Goal: Task Accomplishment & Management: Complete application form

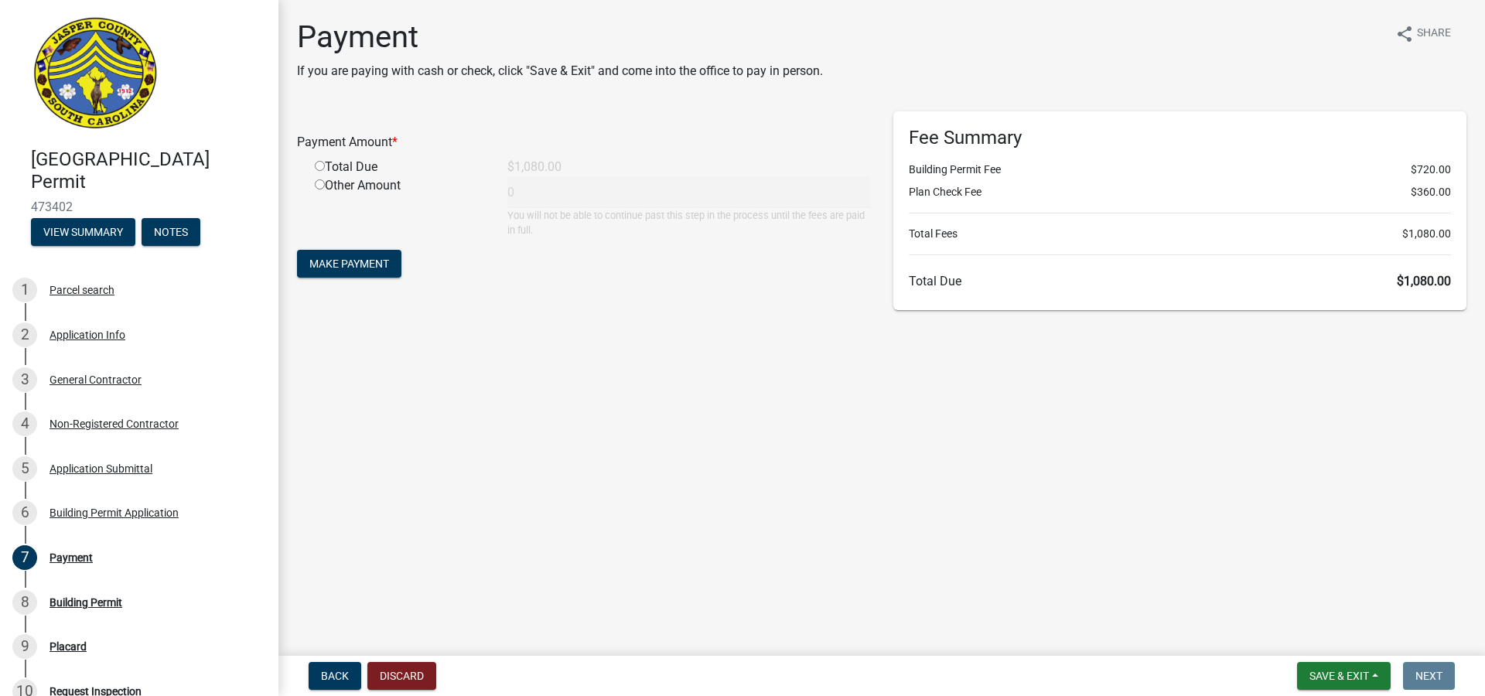
click at [319, 169] on input "radio" at bounding box center [320, 166] width 10 height 10
radio input "true"
type input "1080"
click at [357, 259] on span "Make Payment" at bounding box center [349, 264] width 80 height 12
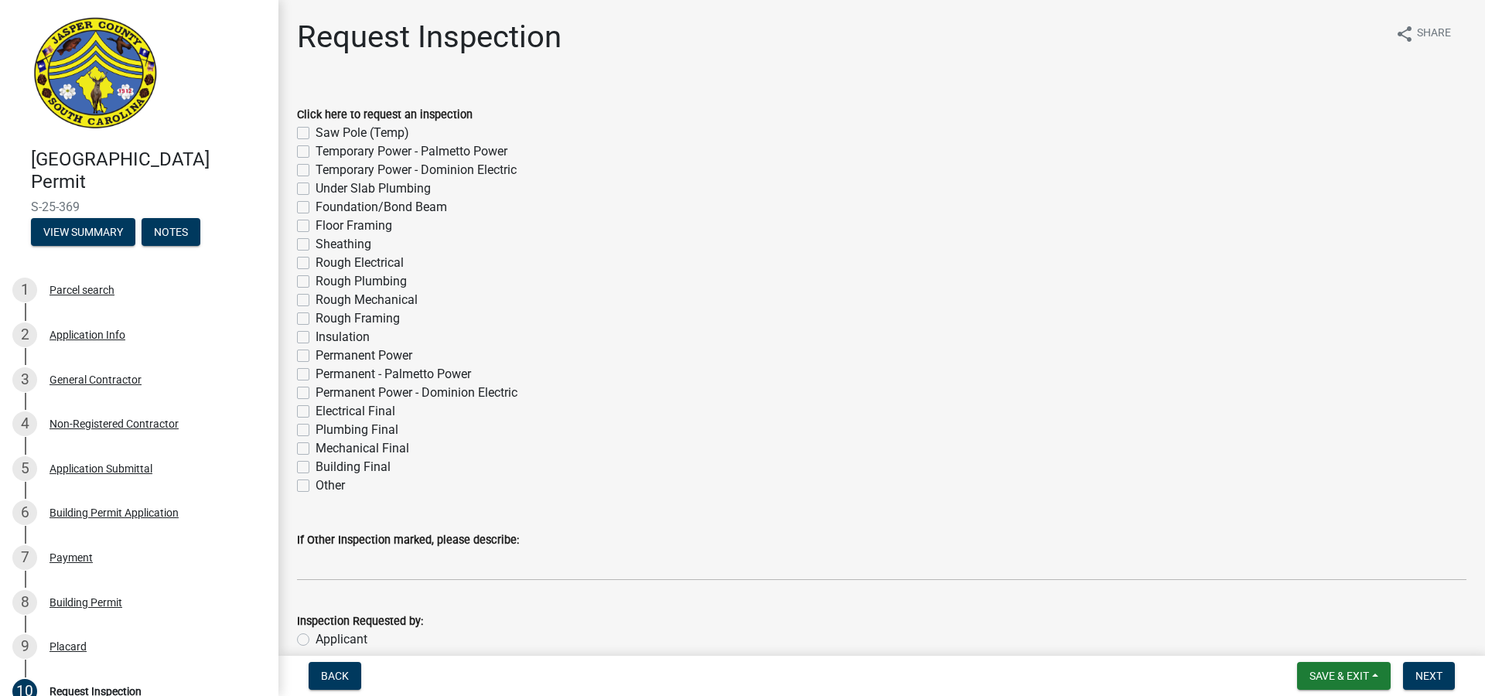
click at [316, 374] on label "Permanent - Palmetto Power" at bounding box center [393, 374] width 155 height 19
click at [316, 374] on input "Permanent - Palmetto Power" at bounding box center [321, 370] width 10 height 10
checkbox input "true"
checkbox input "false"
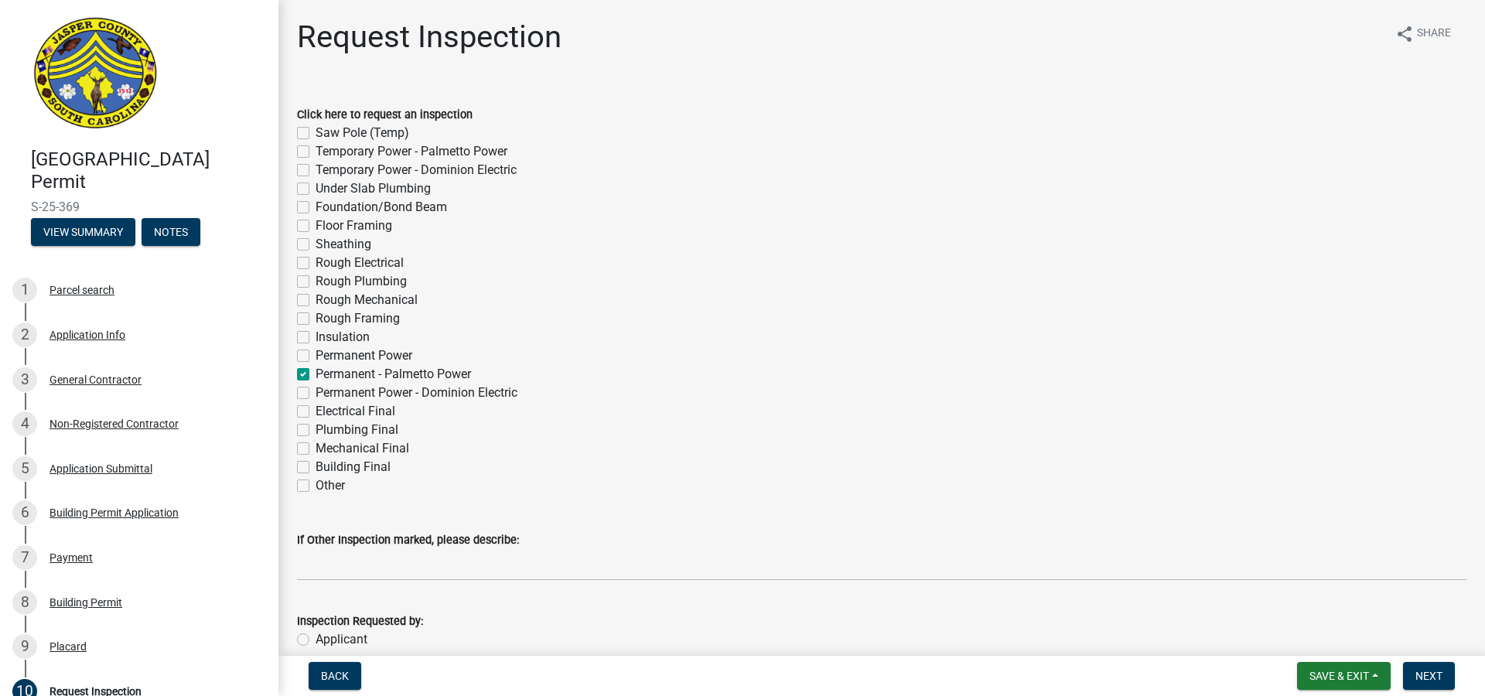
checkbox input "false"
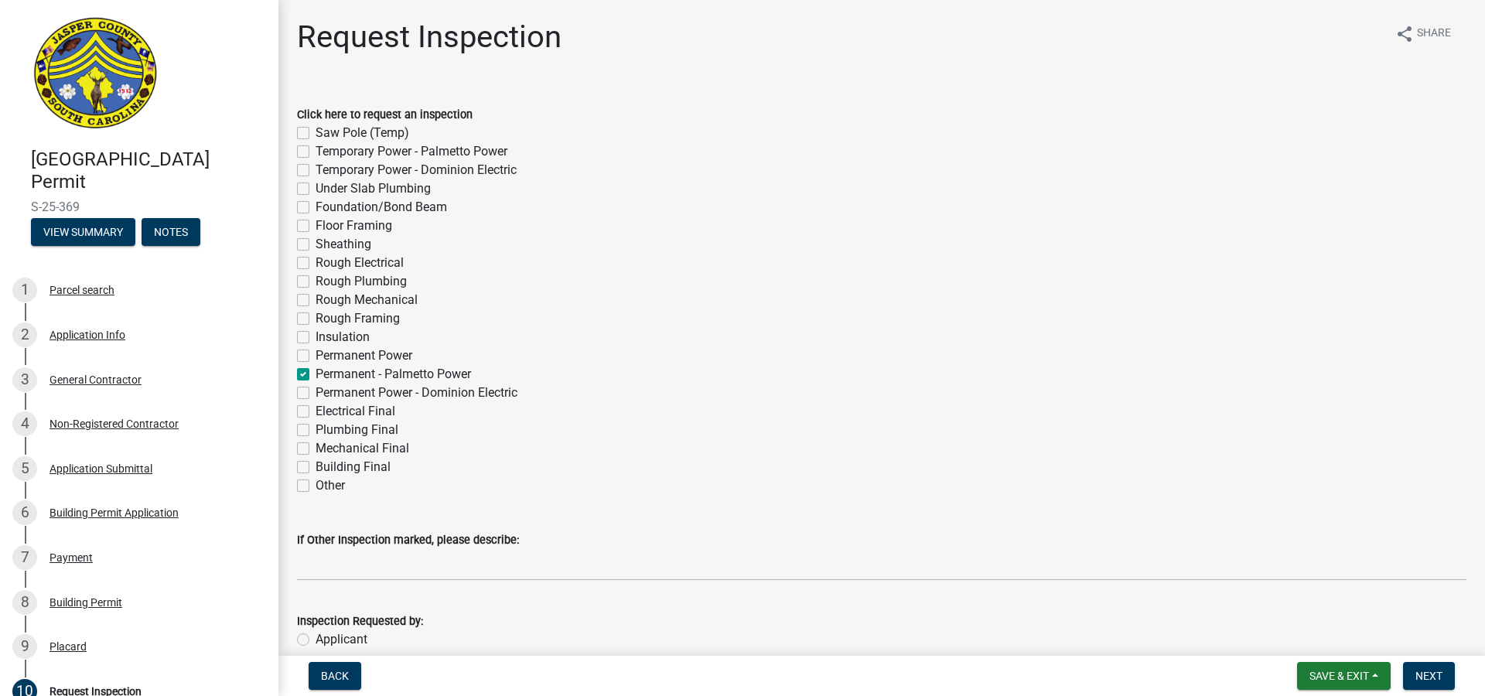
checkbox input "false"
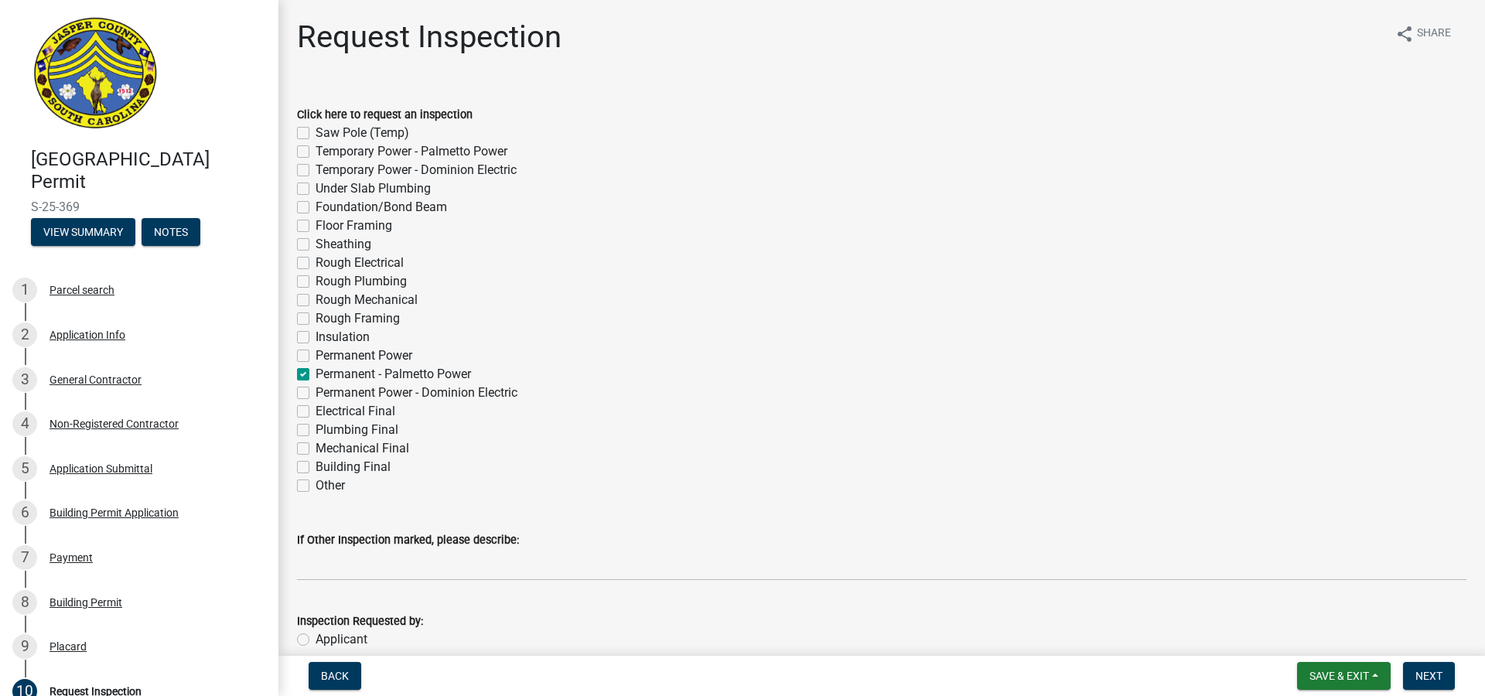
checkbox input "false"
checkbox input "true"
checkbox input "false"
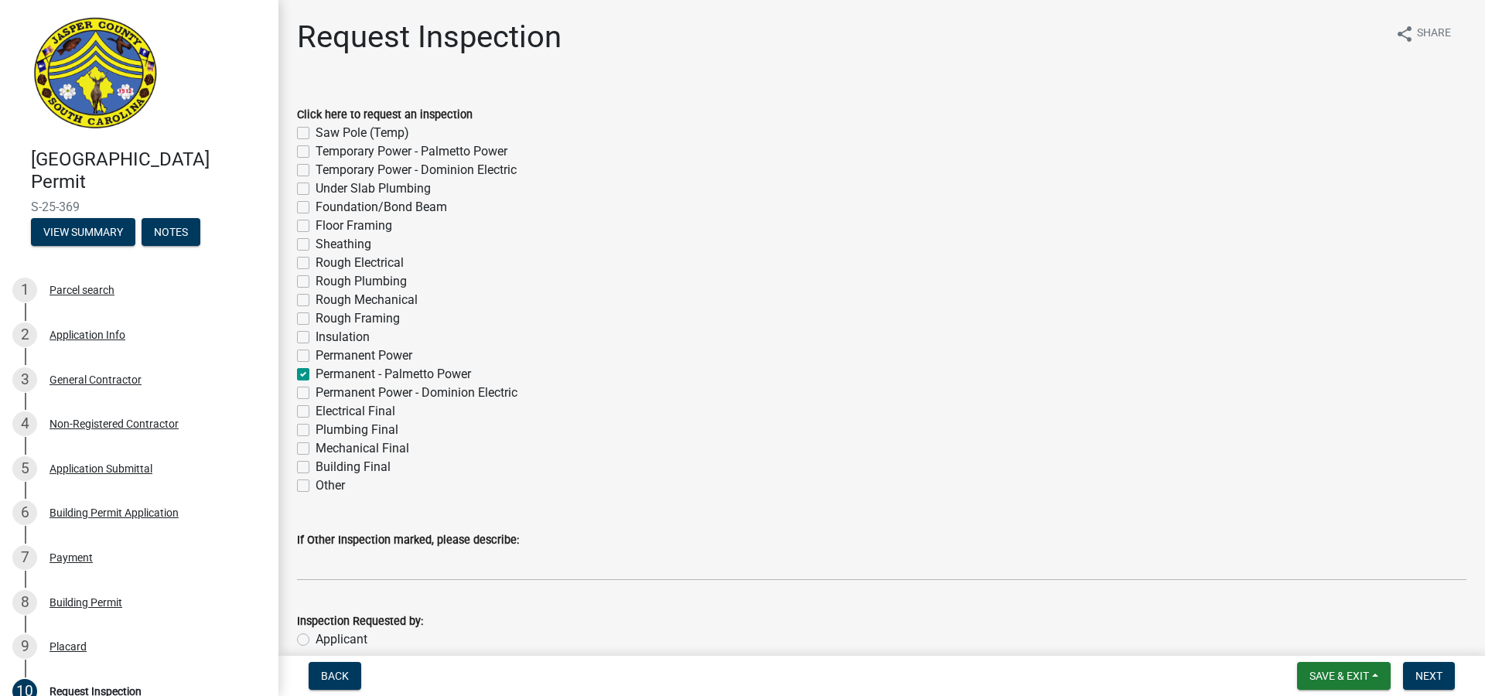
checkbox input "false"
drag, startPoint x: 302, startPoint y: 412, endPoint x: 377, endPoint y: 422, distance: 75.0
click at [316, 412] on label "Electrical Final" at bounding box center [356, 411] width 80 height 19
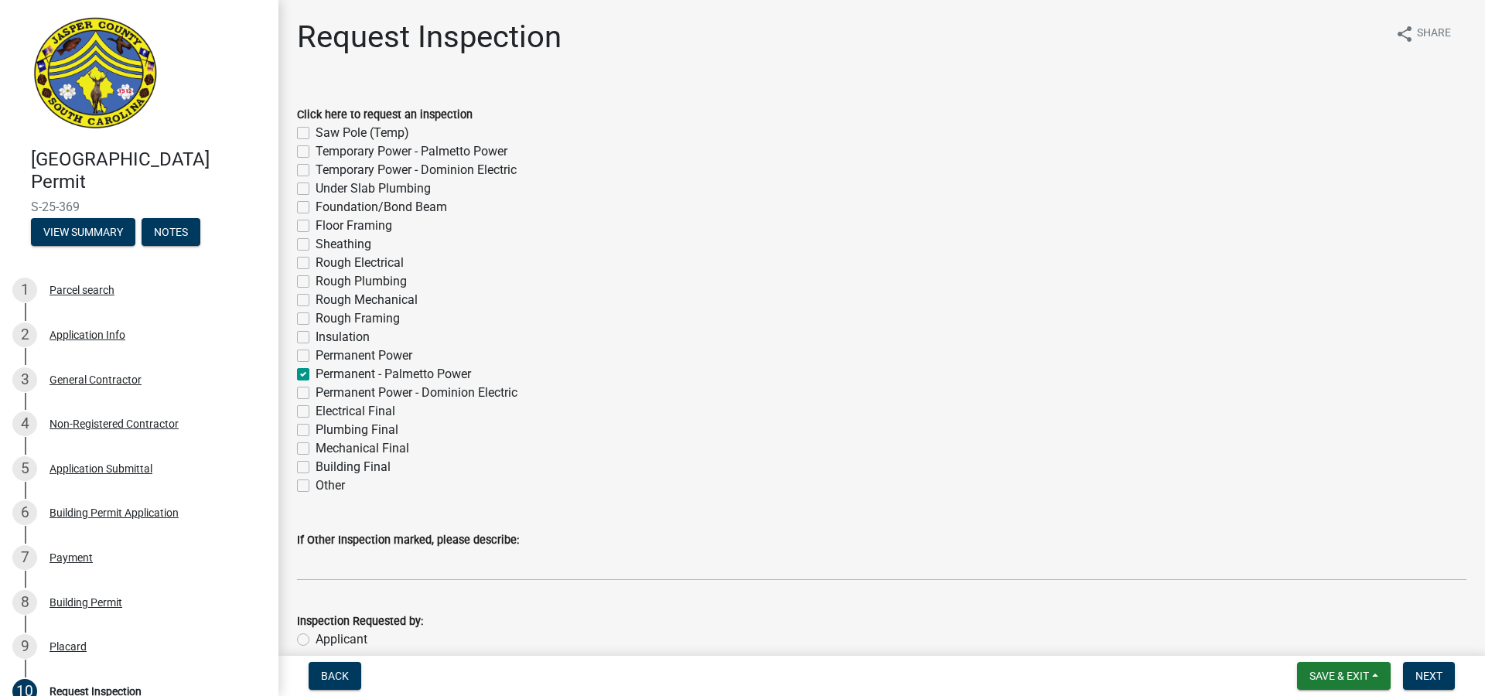
click at [316, 412] on input "Electrical Final" at bounding box center [321, 407] width 10 height 10
checkbox input "true"
checkbox input "false"
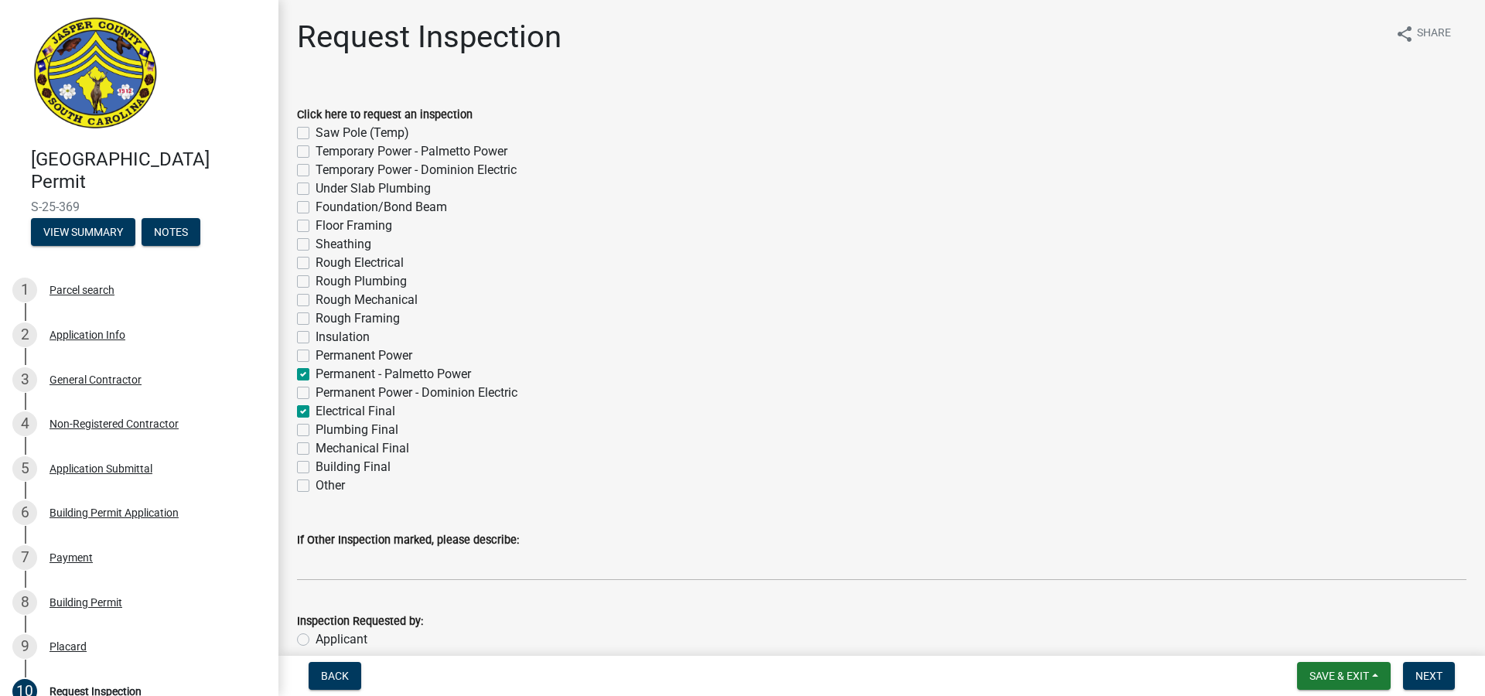
checkbox input "false"
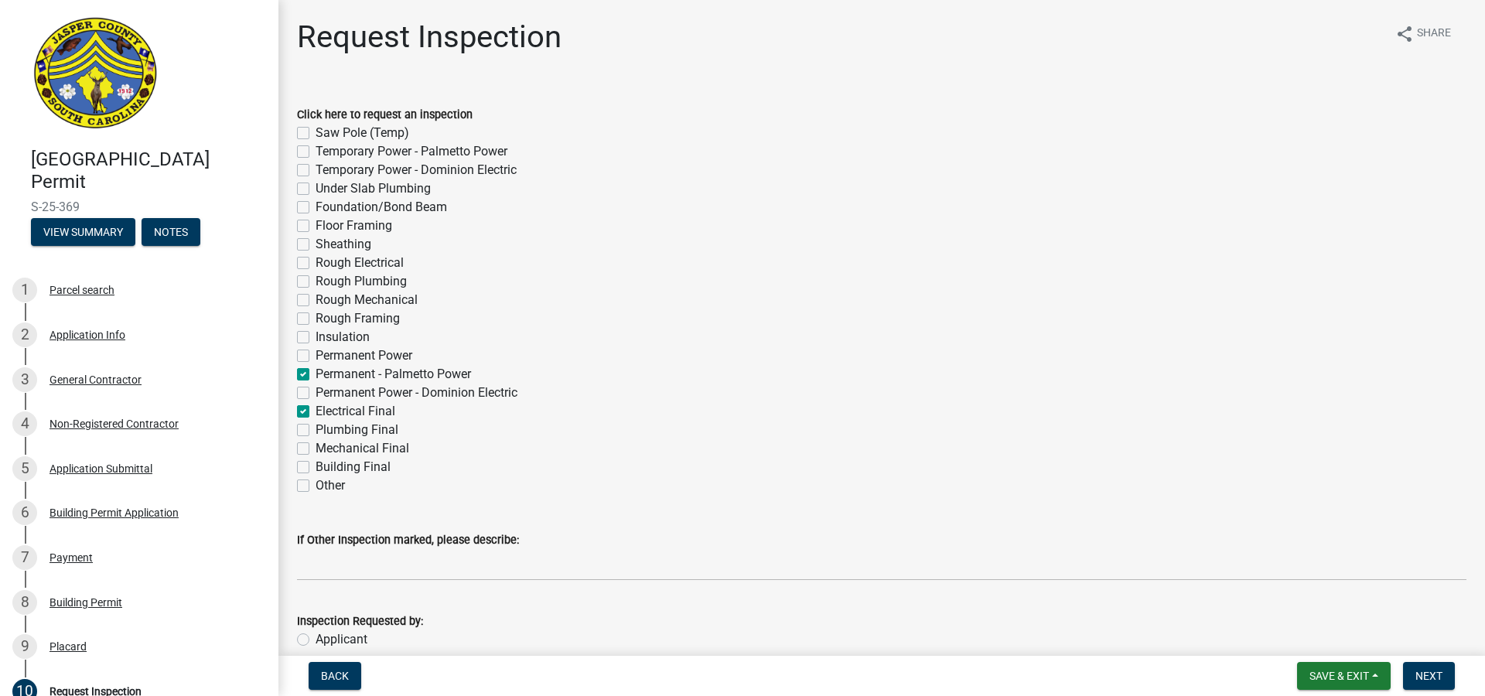
checkbox input "false"
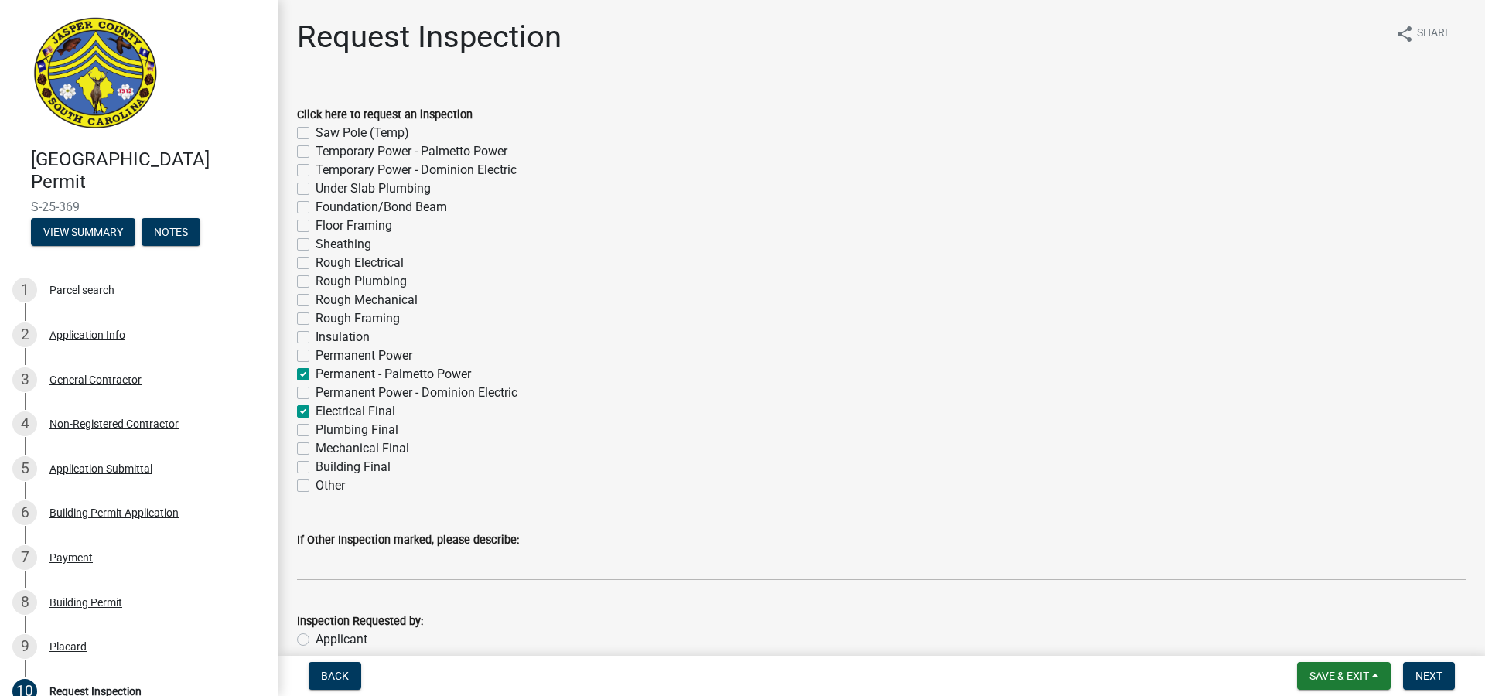
checkbox input "true"
checkbox input "false"
checkbox input "true"
checkbox input "false"
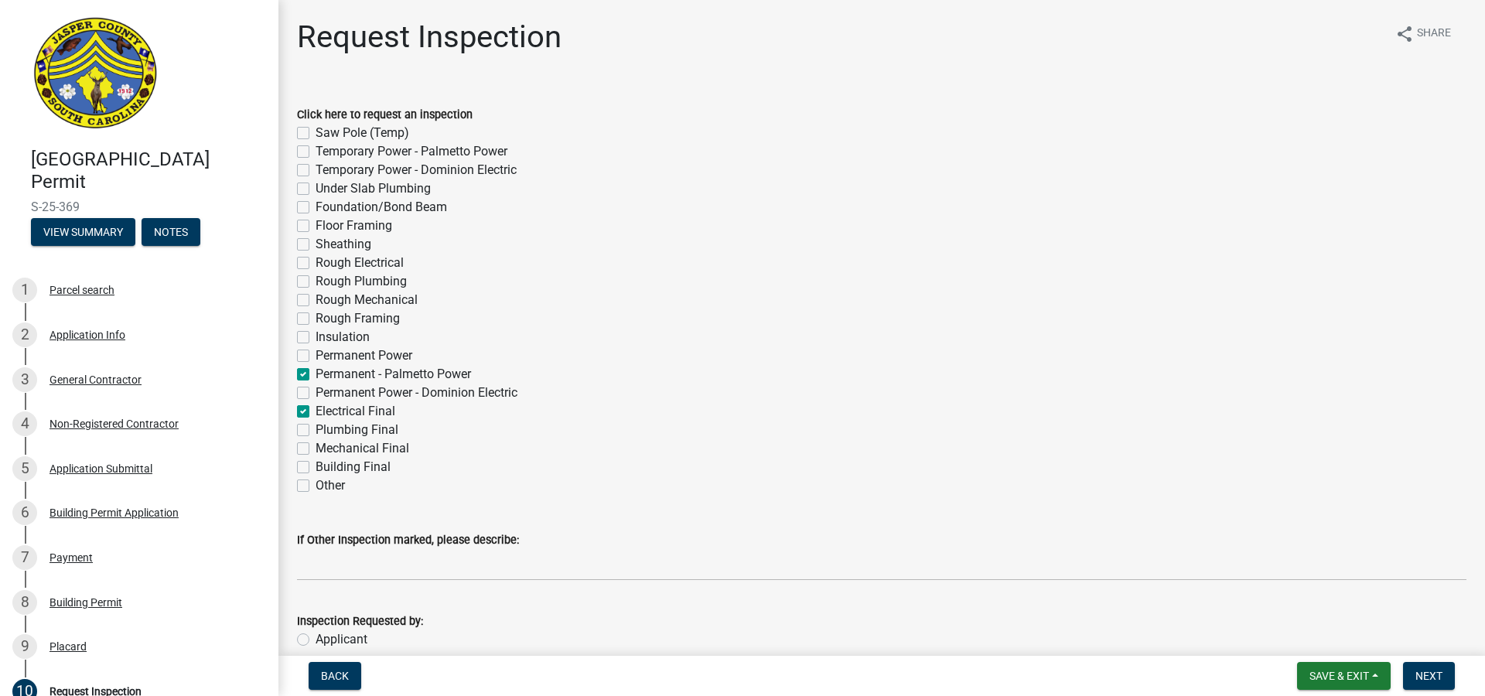
checkbox input "false"
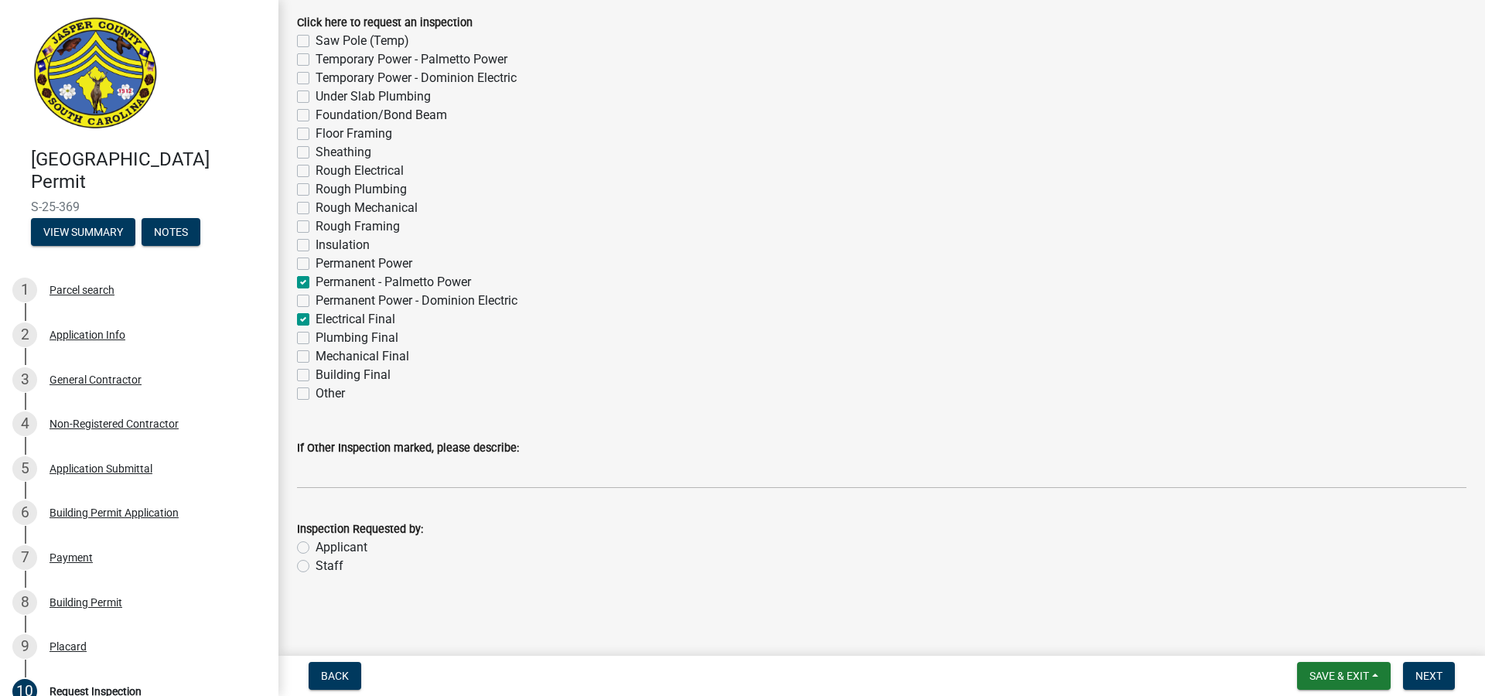
scroll to position [92, 0]
drag, startPoint x: 301, startPoint y: 547, endPoint x: 357, endPoint y: 553, distance: 56.8
click at [316, 547] on label "Applicant" at bounding box center [342, 547] width 52 height 19
click at [316, 547] on input "Applicant" at bounding box center [321, 543] width 10 height 10
radio input "true"
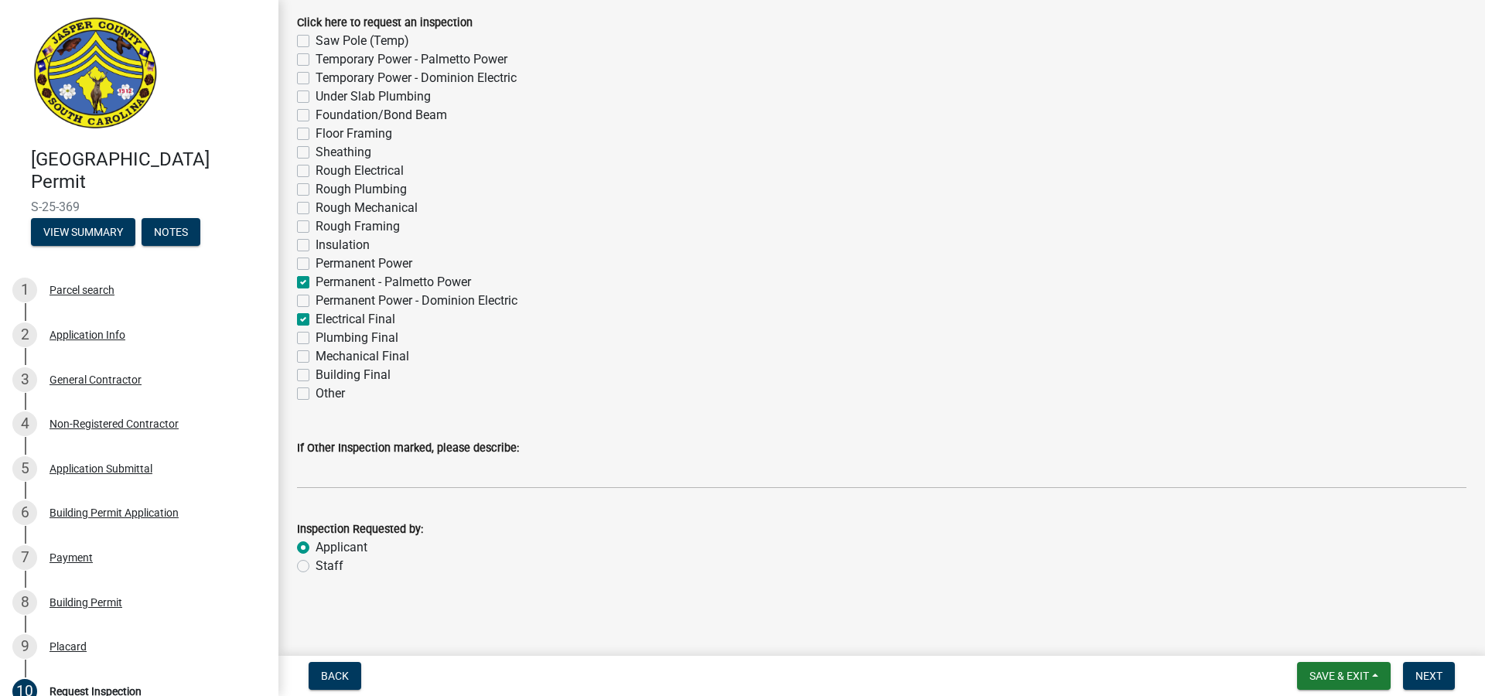
drag, startPoint x: 1432, startPoint y: 676, endPoint x: 1392, endPoint y: 664, distance: 41.1
click at [1432, 676] on span "Next" at bounding box center [1429, 676] width 27 height 12
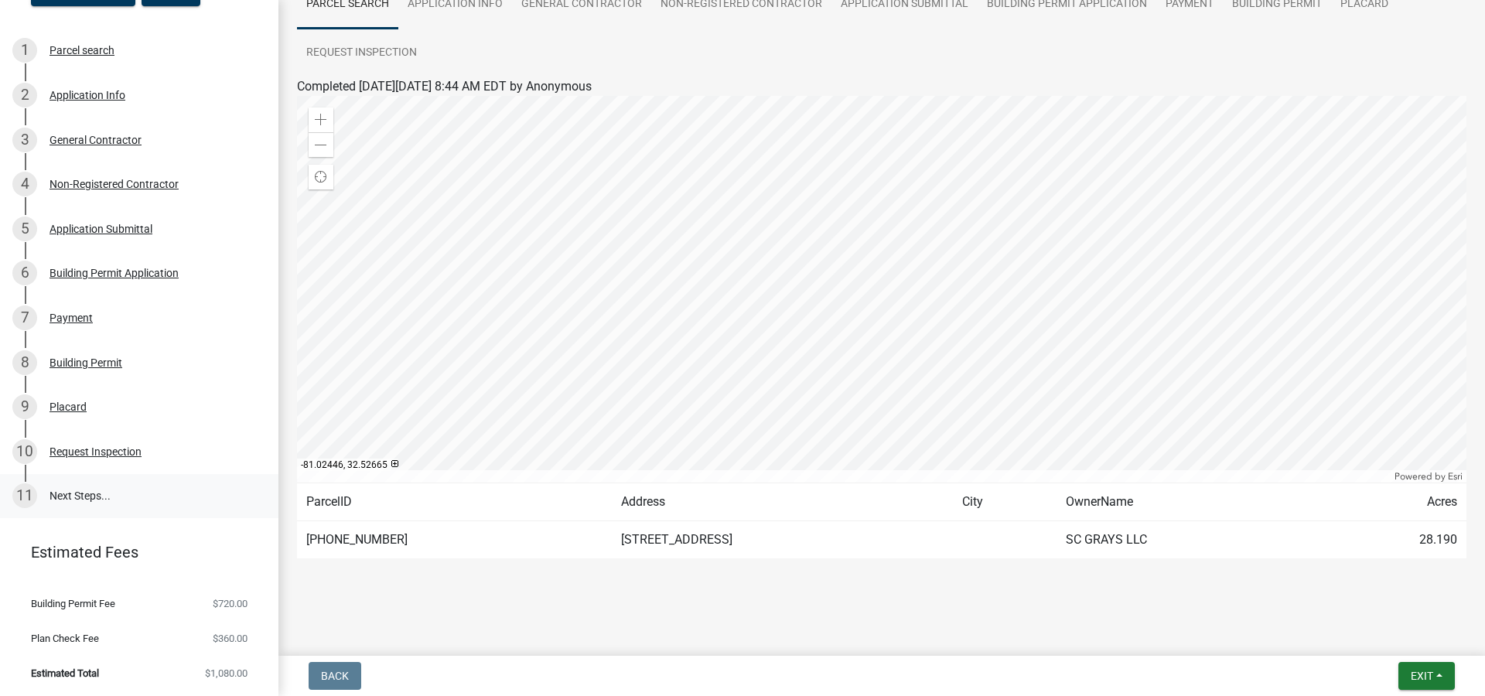
scroll to position [0, 0]
click at [77, 495] on link "11 Next Steps..." at bounding box center [139, 496] width 278 height 45
